Goal: Transaction & Acquisition: Book appointment/travel/reservation

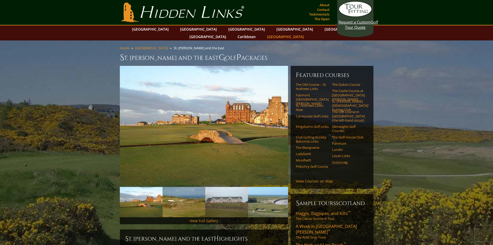
click at [306, 33] on link "[GEOGRAPHIC_DATA]" at bounding box center [285, 37] width 42 height 8
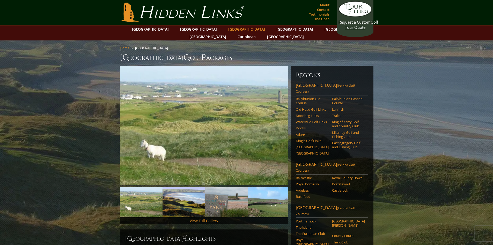
click at [226, 30] on link "[GEOGRAPHIC_DATA]" at bounding box center [247, 29] width 42 height 8
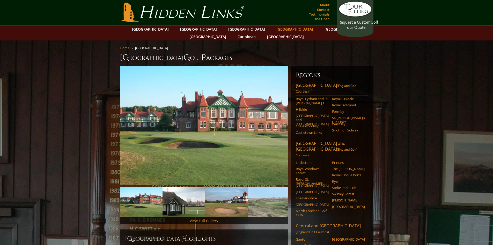
click at [274, 30] on link "[GEOGRAPHIC_DATA]" at bounding box center [295, 29] width 42 height 8
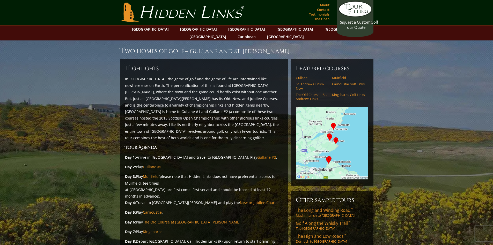
click at [257, 154] on link "Gullane #2" at bounding box center [266, 156] width 19 height 5
